Goal: Information Seeking & Learning: Find specific fact

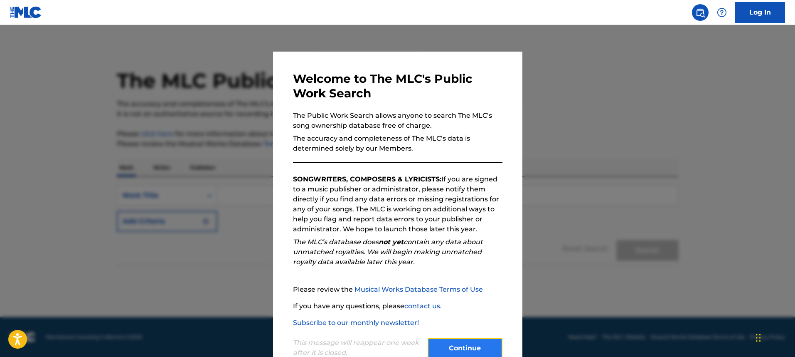
click at [445, 343] on button "Continue" at bounding box center [465, 348] width 75 height 21
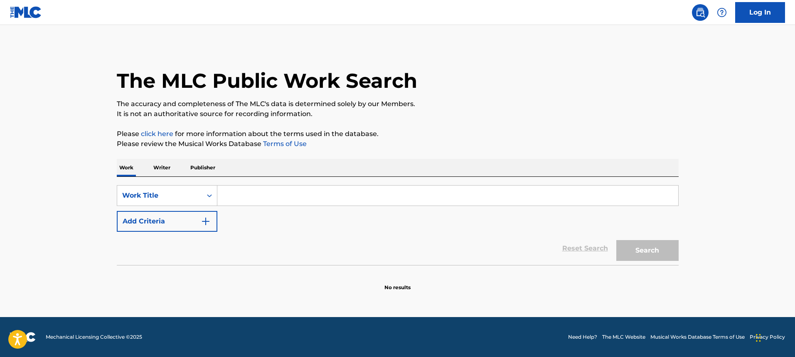
click at [338, 198] on input "Search Form" at bounding box center [447, 195] width 461 height 20
paste input "Rip Icewood"
type input "Rip Icewood"
click at [616, 240] on button "Search" at bounding box center [647, 250] width 62 height 21
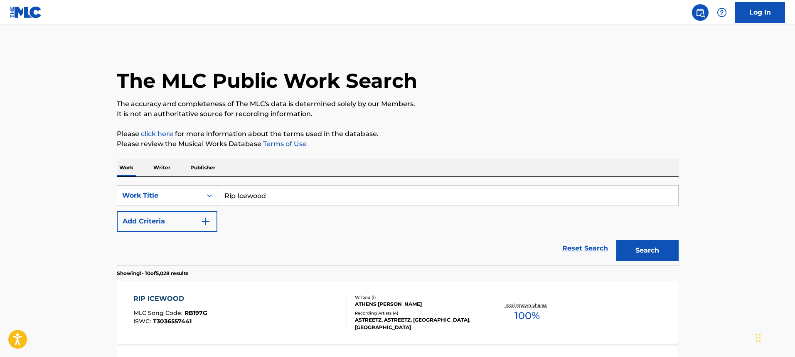
click at [182, 210] on div "SearchWithCriteria13d1455e-3fda-4e12-9e2a-51b7ad887700 Work Title Rip Icewood A…" at bounding box center [398, 208] width 562 height 47
click at [202, 220] on img "Search Form" at bounding box center [206, 221] width 10 height 10
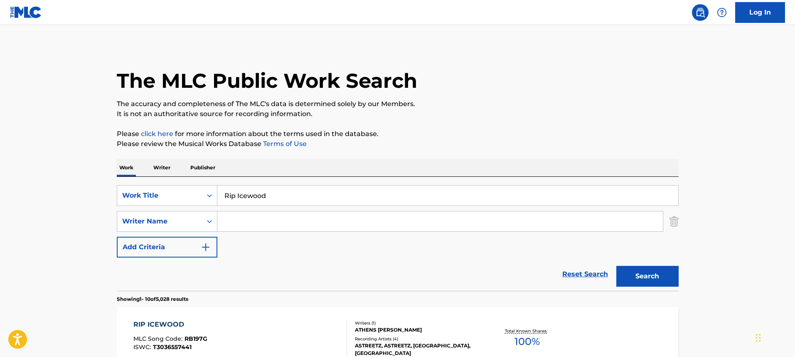
click at [247, 223] on input "Search Form" at bounding box center [440, 221] width 446 height 20
type input "[PERSON_NAME]"
click at [616, 266] on button "Search" at bounding box center [647, 276] width 62 height 21
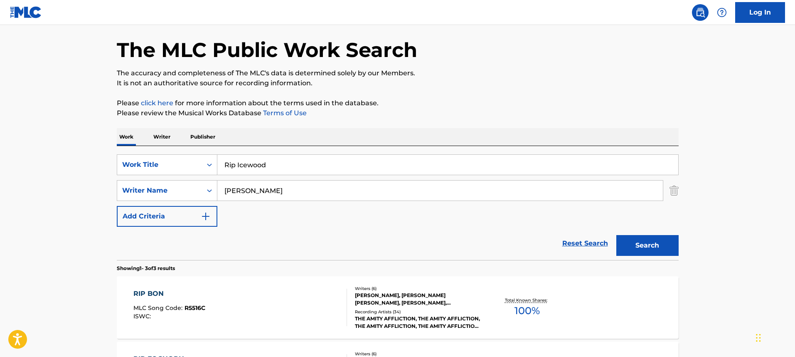
scroll to position [84, 0]
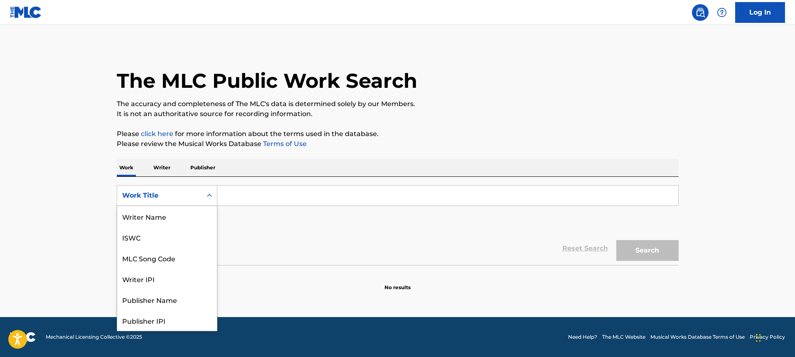
click at [154, 189] on div "Work Title" at bounding box center [159, 195] width 85 height 16
click at [154, 212] on div "MLC Song Code" at bounding box center [167, 216] width 100 height 21
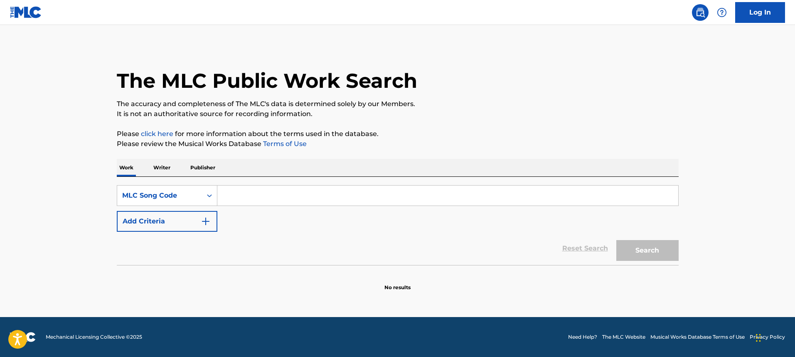
click at [271, 178] on div "SearchWithCriteria6eb7180d-089b-4190-a4c6-3722f35e296a MLC Song Code Add Criter…" at bounding box center [398, 221] width 562 height 88
paste input "RO1SVB"
click at [258, 198] on input "Search Form" at bounding box center [447, 195] width 461 height 20
type input "RO1SVB"
click at [616, 240] on button "Search" at bounding box center [647, 250] width 62 height 21
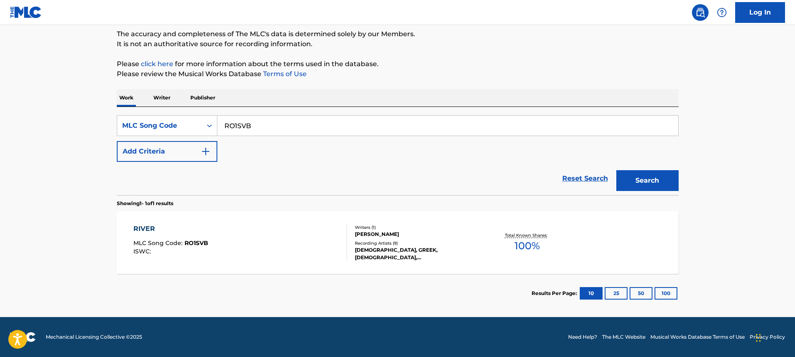
click at [266, 229] on div "RIVER MLC Song Code : RO1SVB ISWC :" at bounding box center [240, 242] width 214 height 37
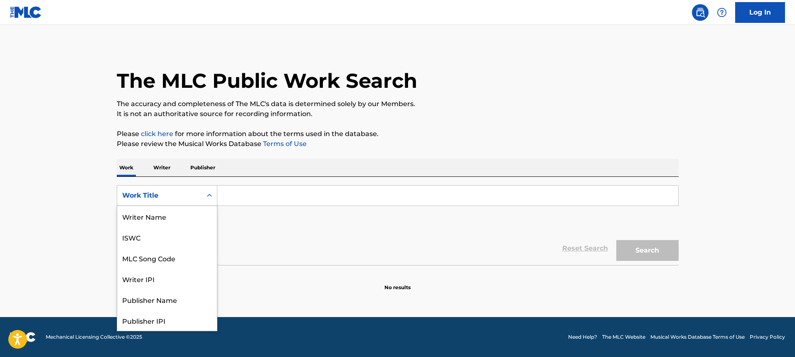
click at [145, 193] on div "Work Title" at bounding box center [159, 195] width 75 height 10
click at [145, 219] on div "MLC Song Code" at bounding box center [167, 216] width 100 height 21
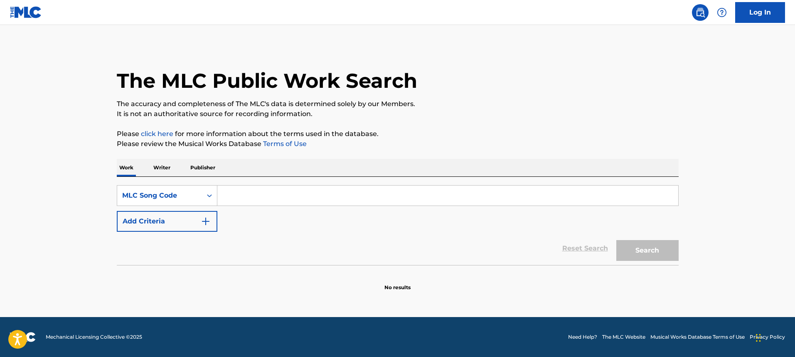
click at [254, 188] on input "Search Form" at bounding box center [447, 195] width 461 height 20
paste input "DR2YX4"
type input "DR2YX4"
click at [616, 240] on button "Search" at bounding box center [647, 250] width 62 height 21
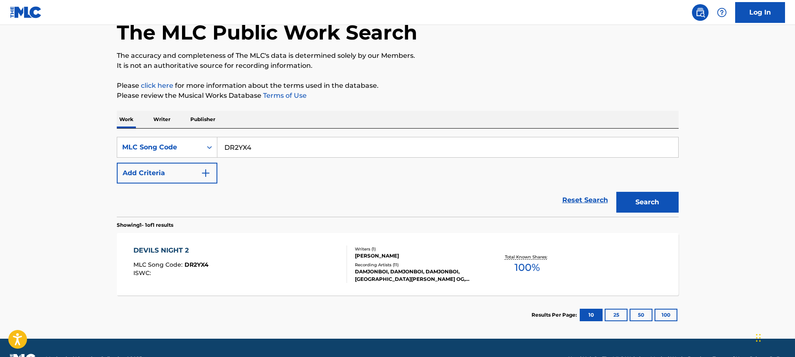
scroll to position [70, 0]
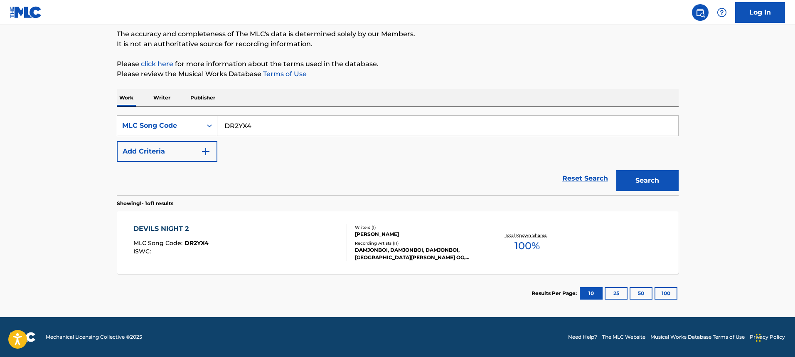
click at [256, 255] on div "DEVILS NIGHT 2 MLC Song Code : DR2YX4 ISWC :" at bounding box center [240, 242] width 214 height 37
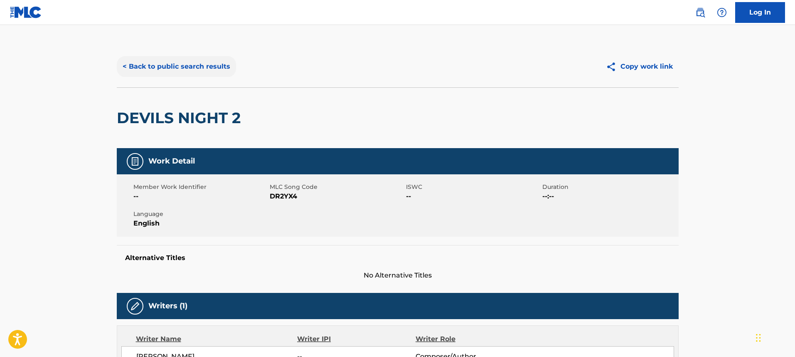
click at [164, 77] on div "< Back to public search results Copy work link" at bounding box center [398, 67] width 562 height 42
click at [208, 56] on button "< Back to public search results" at bounding box center [176, 66] width 119 height 21
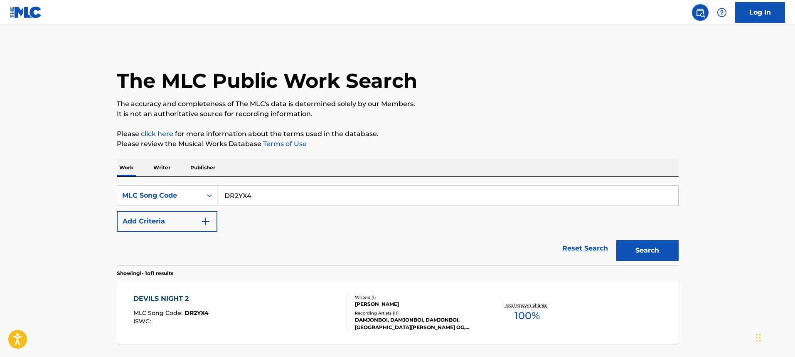
scroll to position [48, 0]
